Goal: Information Seeking & Learning: Learn about a topic

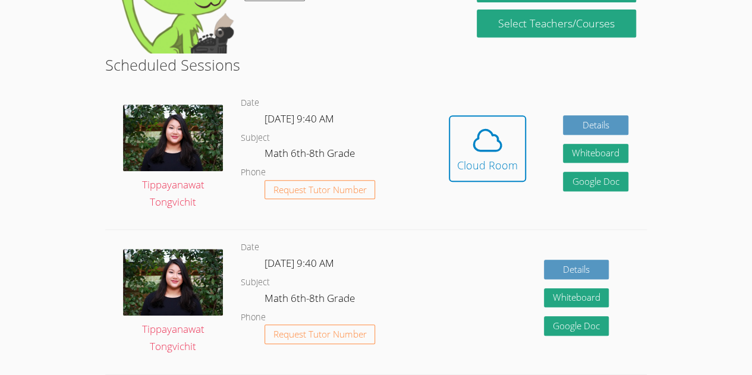
scroll to position [258, 0]
click at [488, 159] on div "Cloud Room" at bounding box center [487, 165] width 61 height 17
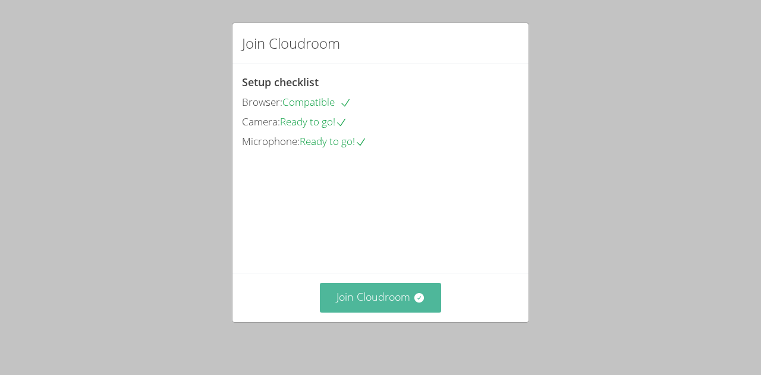
click at [326, 284] on button "Join Cloudroom" at bounding box center [381, 297] width 122 height 29
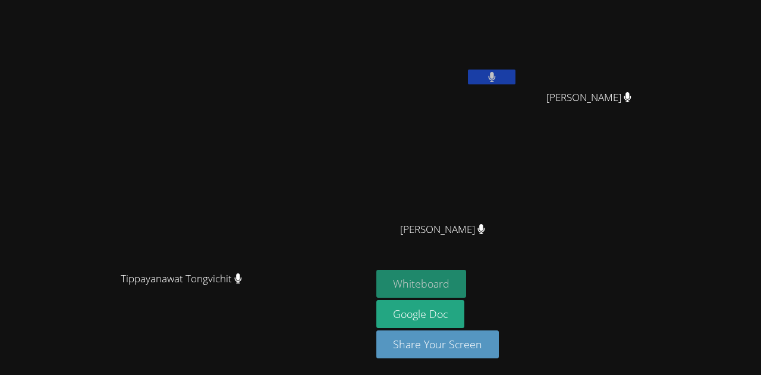
click at [466, 284] on button "Whiteboard" at bounding box center [421, 284] width 90 height 28
click at [2, 326] on main "Tippayanawat Tongvichit [PERSON_NAME]" at bounding box center [186, 187] width 372 height 375
click at [518, 67] on video at bounding box center [447, 45] width 142 height 80
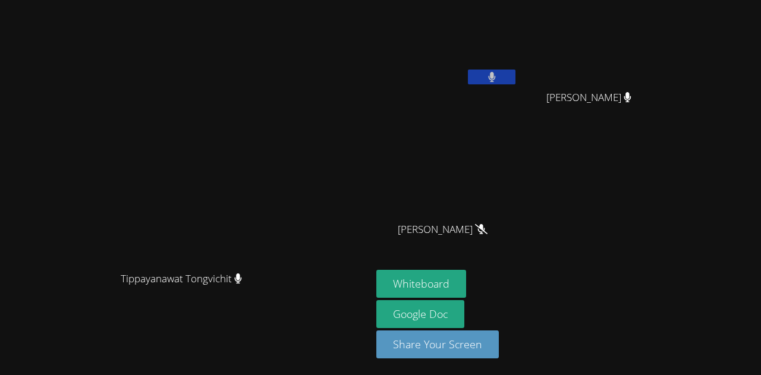
click at [495, 74] on icon at bounding box center [491, 77] width 7 height 10
click at [669, 265] on aside "Roseberline Dorcelus Mitchaïna Germain Mitchaïna Germain Naicha Facile Naicha F…" at bounding box center [520, 187] width 297 height 375
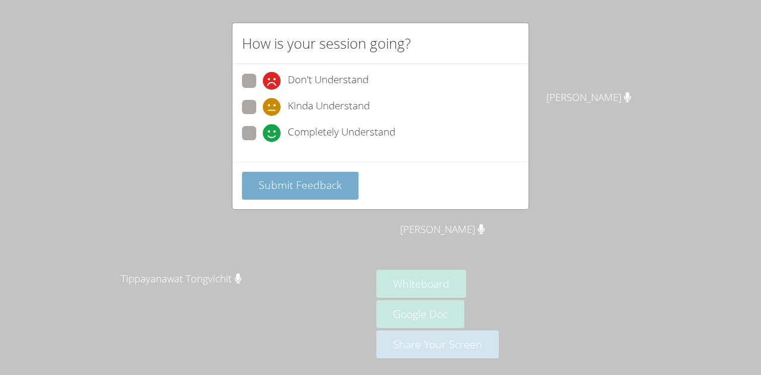
click at [288, 185] on span "Submit Feedback" at bounding box center [300, 185] width 83 height 14
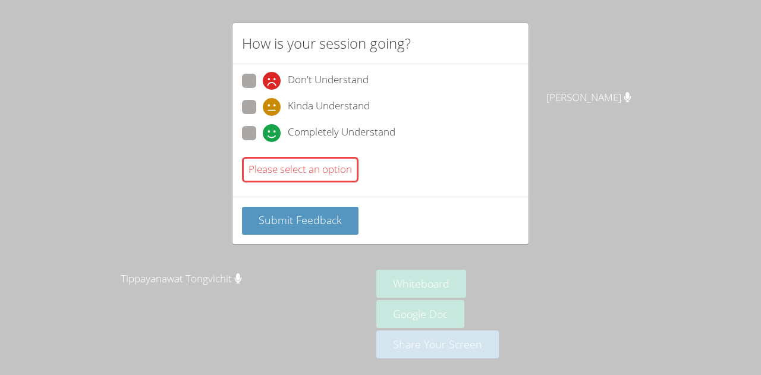
click at [246, 144] on div "Completely Understand" at bounding box center [380, 136] width 277 height 21
click at [263, 142] on span at bounding box center [263, 142] width 0 height 0
click at [263, 135] on input "Completely Understand" at bounding box center [268, 131] width 10 height 10
radio input "true"
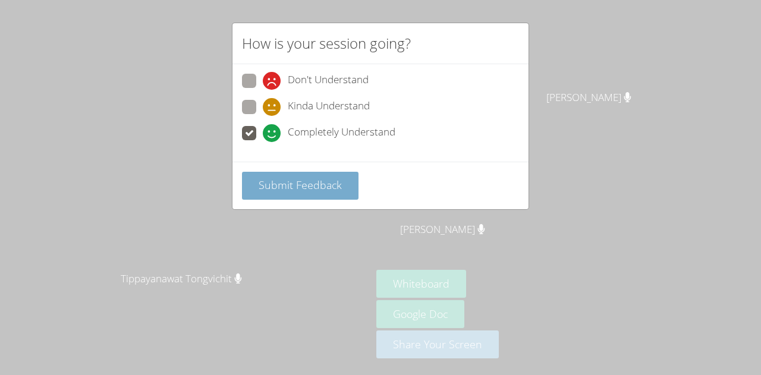
click at [290, 187] on span "Submit Feedback" at bounding box center [300, 185] width 83 height 14
